Goal: Communication & Community: Share content

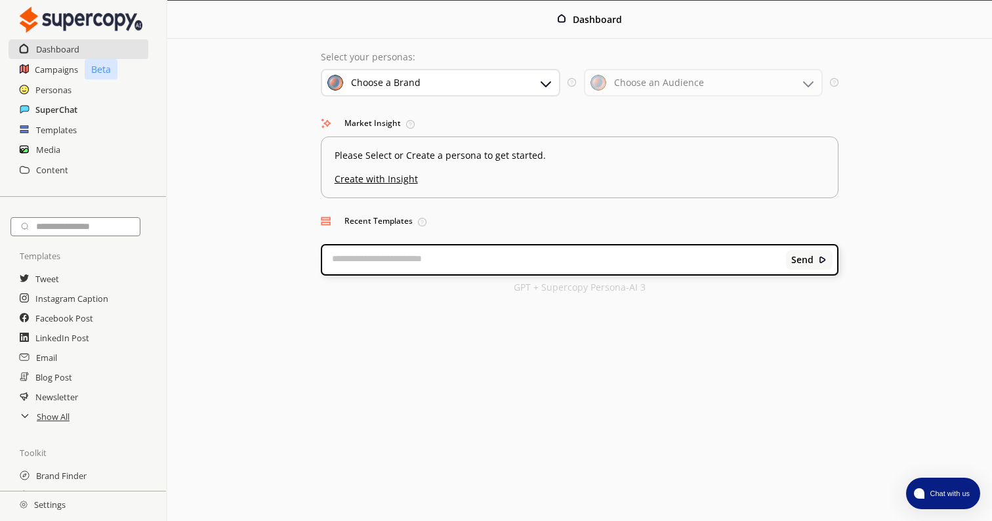
click at [68, 112] on h2 "SuperChat" at bounding box center [56, 110] width 42 height 20
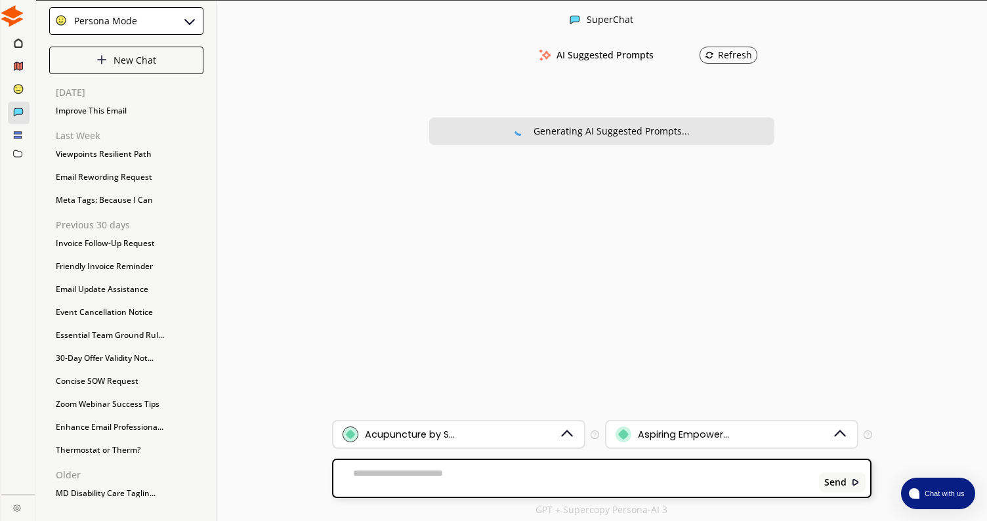
click at [458, 431] on div "Acupuncture by S..." at bounding box center [450, 434] width 216 height 16
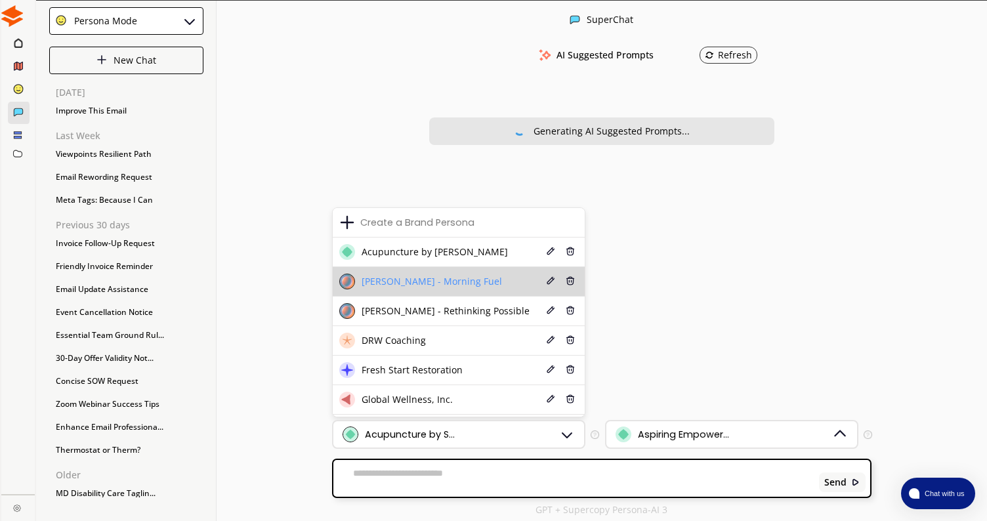
click at [428, 293] on li "[PERSON_NAME] - Morning Fuel Edit Delete" at bounding box center [459, 282] width 252 height 30
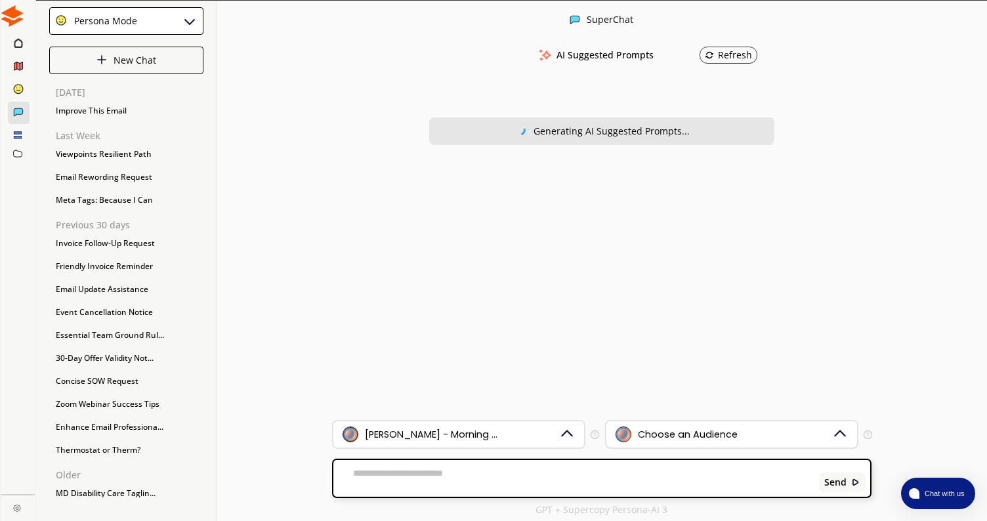
click at [641, 425] on div "Choose an Audience" at bounding box center [731, 434] width 251 height 26
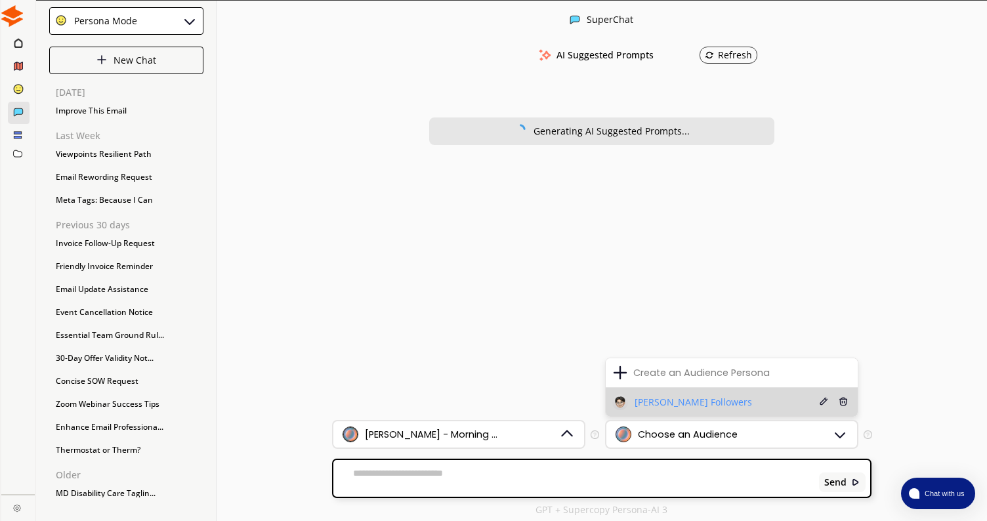
click at [639, 400] on span "[PERSON_NAME] Followers" at bounding box center [692, 402] width 117 height 10
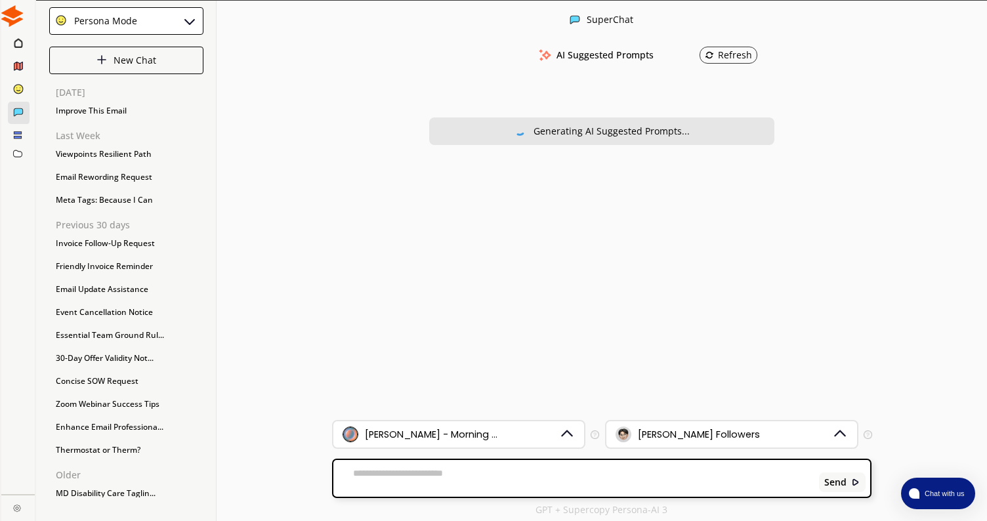
click at [503, 473] on textarea at bounding box center [573, 478] width 481 height 21
click at [439, 475] on textarea at bounding box center [573, 478] width 481 height 21
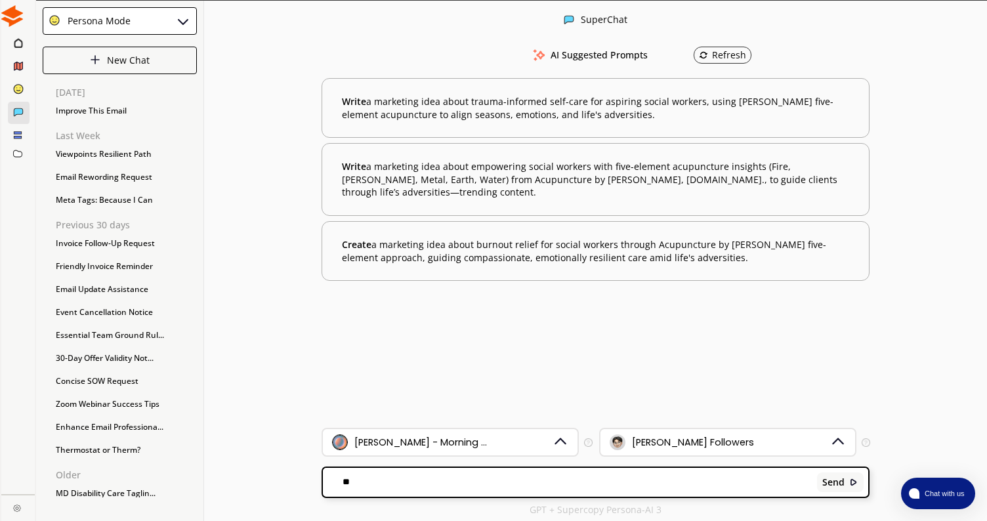
type textarea "*"
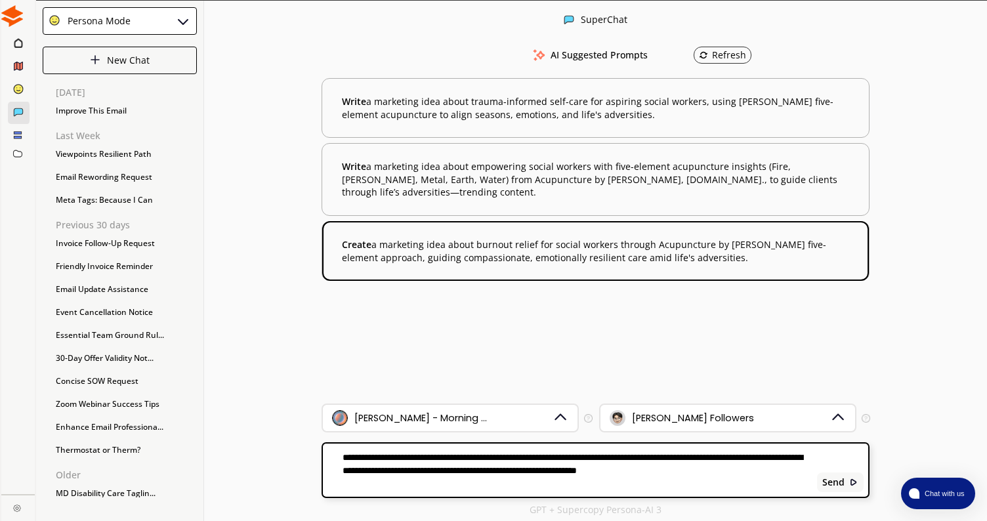
paste textarea "**********"
type textarea "**********"
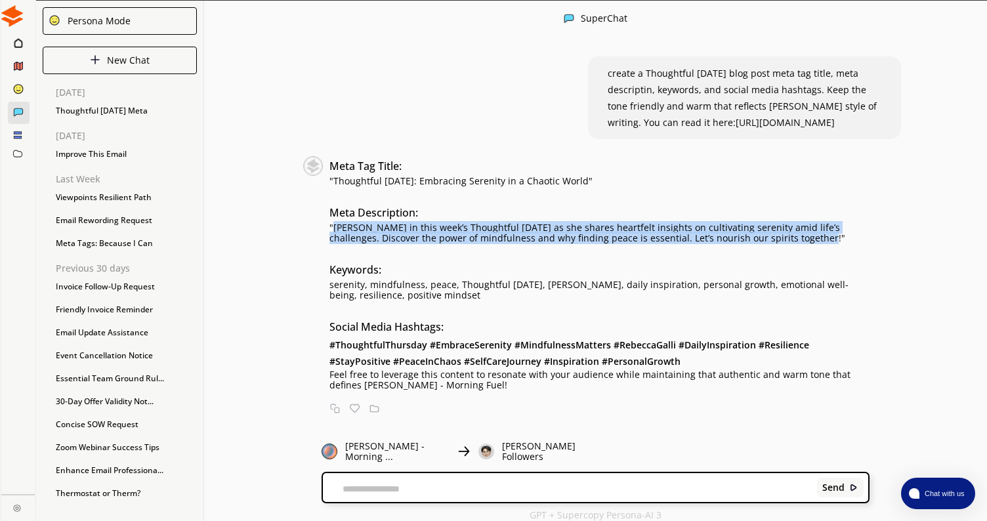
drag, startPoint x: 776, startPoint y: 256, endPoint x: 338, endPoint y: 248, distance: 438.2
click at [338, 243] on p ""[PERSON_NAME] in this week’s Thoughtful [DATE] as she shares heartfelt insight…" at bounding box center [599, 232] width 540 height 21
copy p "[PERSON_NAME] in this week’s Thoughtful [DATE] as she shares heartfelt insights…"
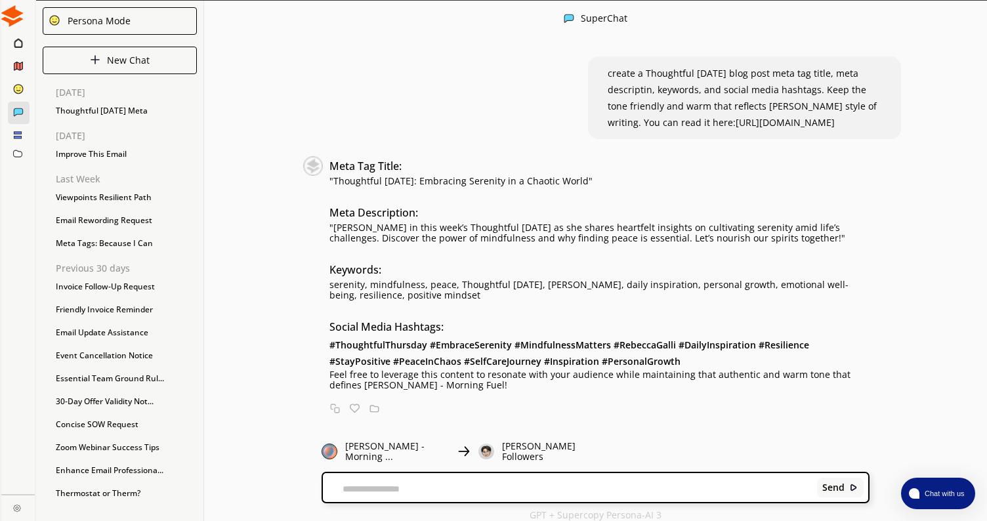
drag, startPoint x: 453, startPoint y: 313, endPoint x: 330, endPoint y: 300, distance: 123.9
click at [330, 300] on div "Meta Tag Title: "Thoughtful [DATE]: Embracing Serenity in a Chaotic World" Meta…" at bounding box center [586, 273] width 566 height 234
copy p "serenity, mindfulness, peace, Thoughtful [DATE], [PERSON_NAME], daily inspirati…"
click at [436, 485] on textarea at bounding box center [567, 488] width 489 height 10
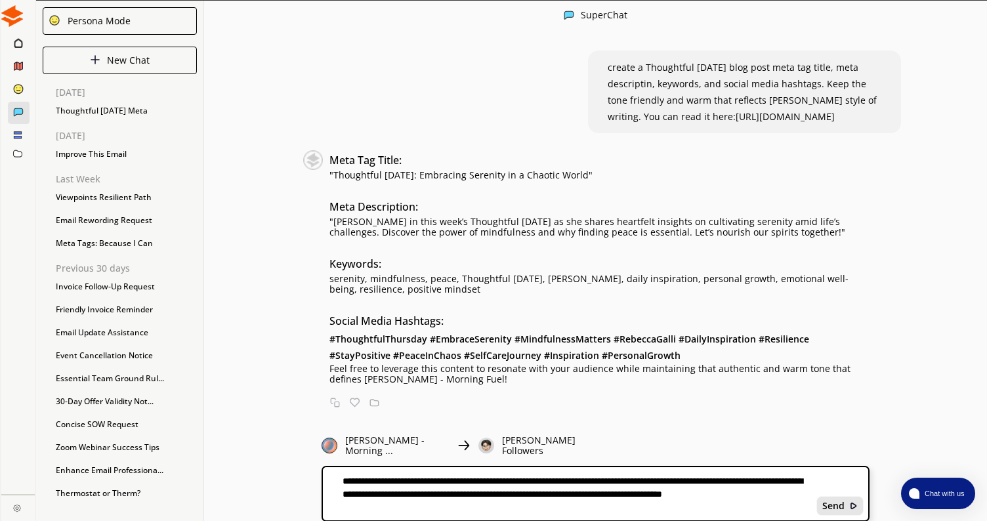
type textarea "**********"
click at [834, 496] on div "Send" at bounding box center [839, 506] width 47 height 20
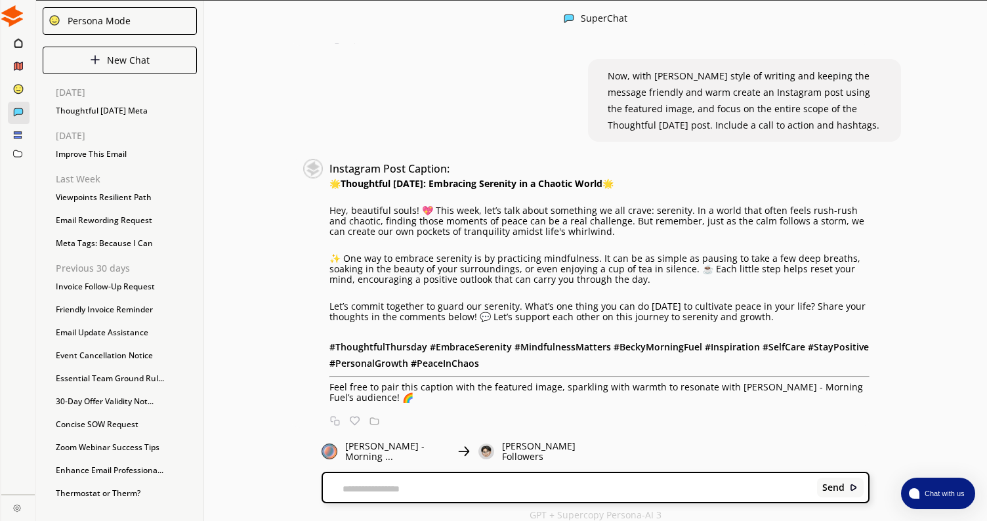
scroll to position [402, 0]
click at [548, 475] on div "Send" at bounding box center [595, 487] width 545 height 29
click at [542, 483] on textarea at bounding box center [567, 488] width 489 height 10
type textarea "**********"
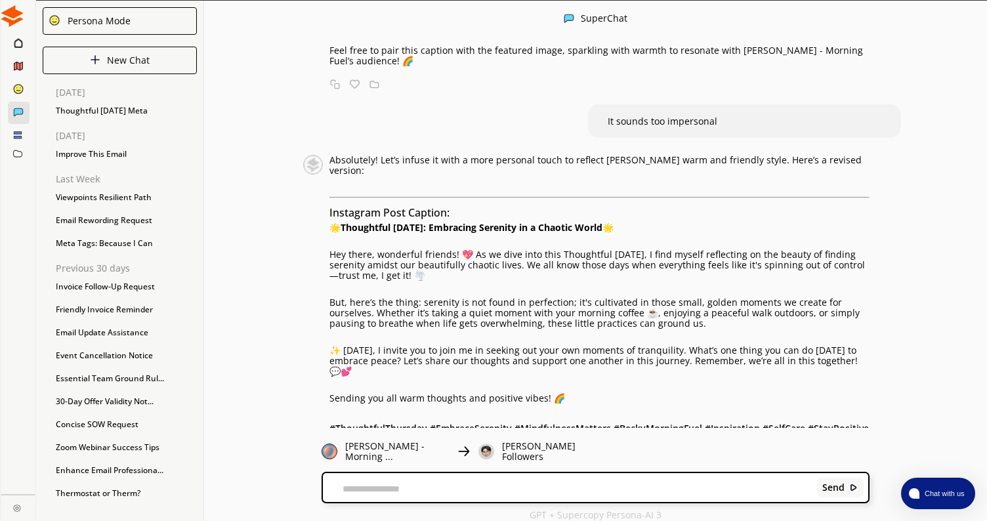
scroll to position [709, 0]
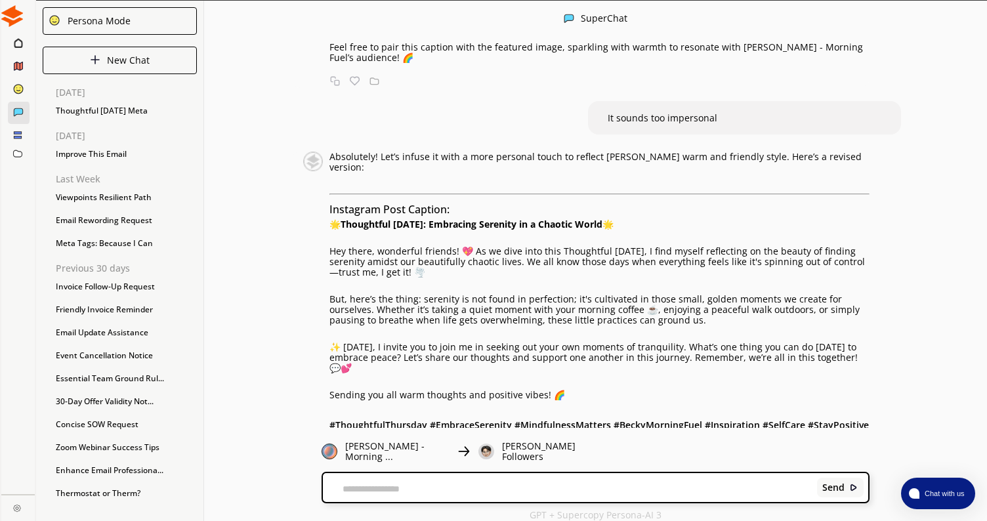
drag, startPoint x: 334, startPoint y: 254, endPoint x: 644, endPoint y: 261, distance: 310.3
click at [644, 230] on p "🌟 Thoughtful [DATE]: Embracing Serenity in a Chaotic World 🌟" at bounding box center [599, 224] width 540 height 10
copy p "🌟 Thoughtful [DATE]: Embracing Serenity in a Chaotic World 🌟"
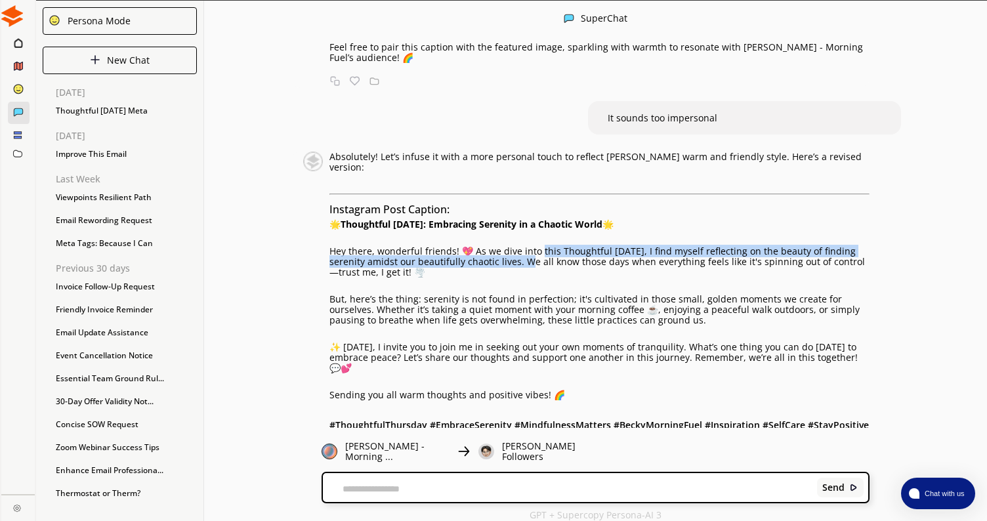
drag, startPoint x: 543, startPoint y: 284, endPoint x: 519, endPoint y: 295, distance: 25.8
click at [519, 277] on p "Hey there, wonderful friends! 💖 As we dive into this Thoughtful [DATE], I find …" at bounding box center [599, 261] width 540 height 31
copy p "his Thoughtful [DATE], I find myself reflecting on the beauty of finding sereni…"
drag, startPoint x: 524, startPoint y: 295, endPoint x: 810, endPoint y: 310, distance: 286.4
click at [810, 277] on p "Hey there, wonderful friends! 💖 As we dive into this Thoughtful [DATE], I find …" at bounding box center [599, 261] width 540 height 31
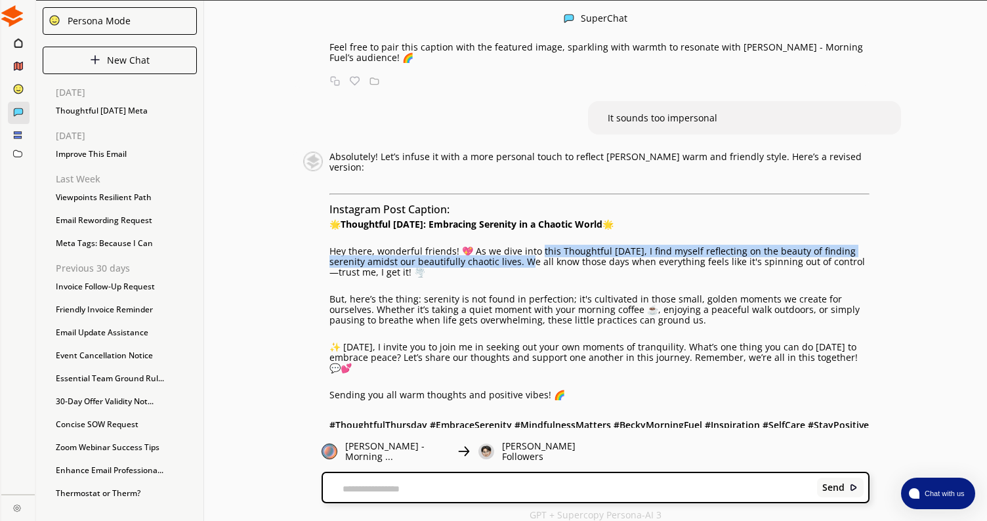
copy p "e all know those days when everything feels like it's spinning out of control—t…"
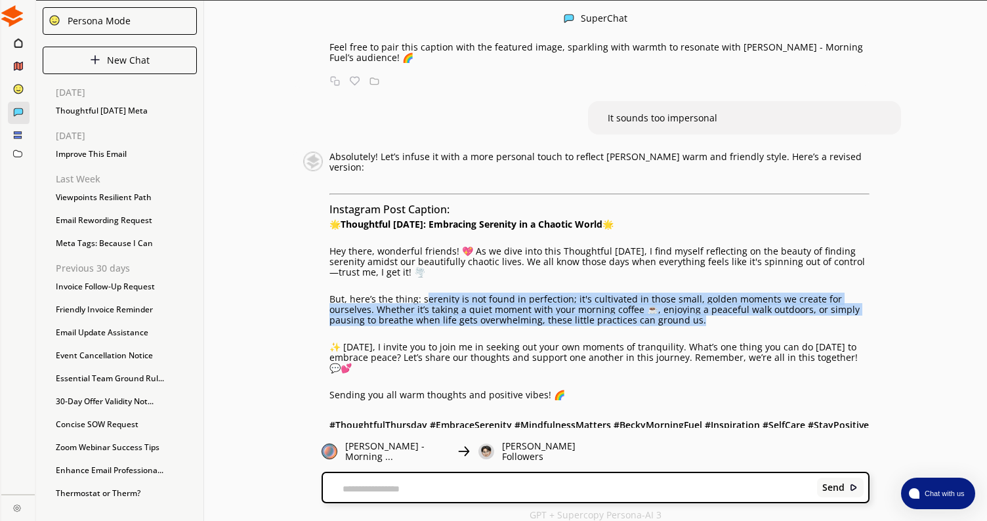
drag, startPoint x: 427, startPoint y: 335, endPoint x: 697, endPoint y: 355, distance: 270.4
click at [697, 325] on p "But, here’s the thing: serenity is not found in perfection; it's cultivated in …" at bounding box center [599, 309] width 540 height 31
copy p "erenity is not found in perfection; it's cultivated in those small, golden mome…"
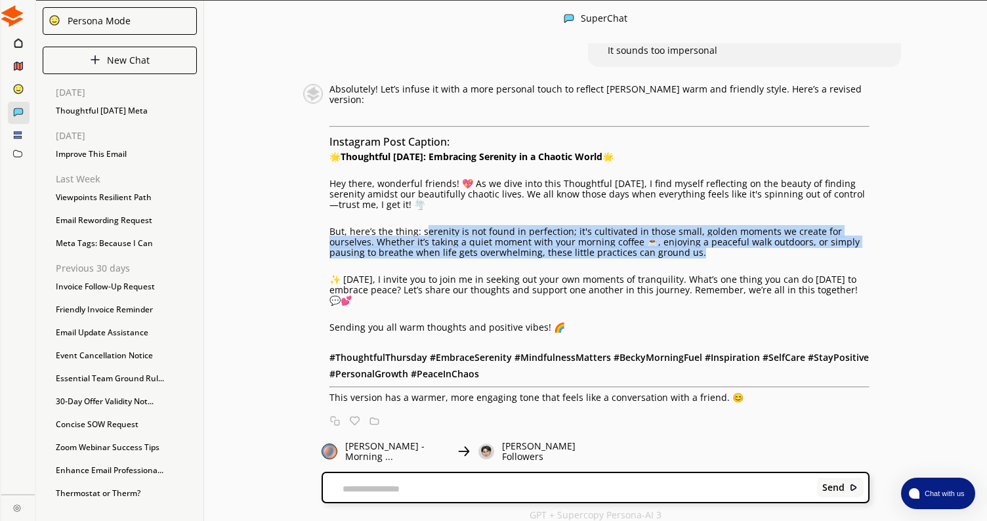
scroll to position [809, 0]
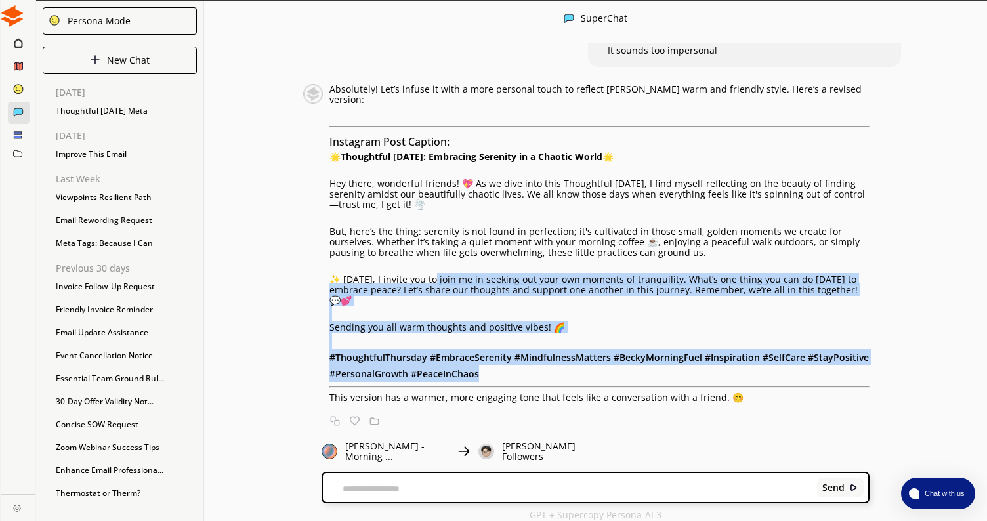
drag, startPoint x: 440, startPoint y: 280, endPoint x: 582, endPoint y: 374, distance: 170.5
click at [582, 374] on div "Absolutely! Let’s infuse it with a more personal touch to reflect [PERSON_NAME]…" at bounding box center [599, 243] width 540 height 319
copy div "join me in seeking out your own moments of tranquility. What’s one thing you ca…"
